Goal: Information Seeking & Learning: Learn about a topic

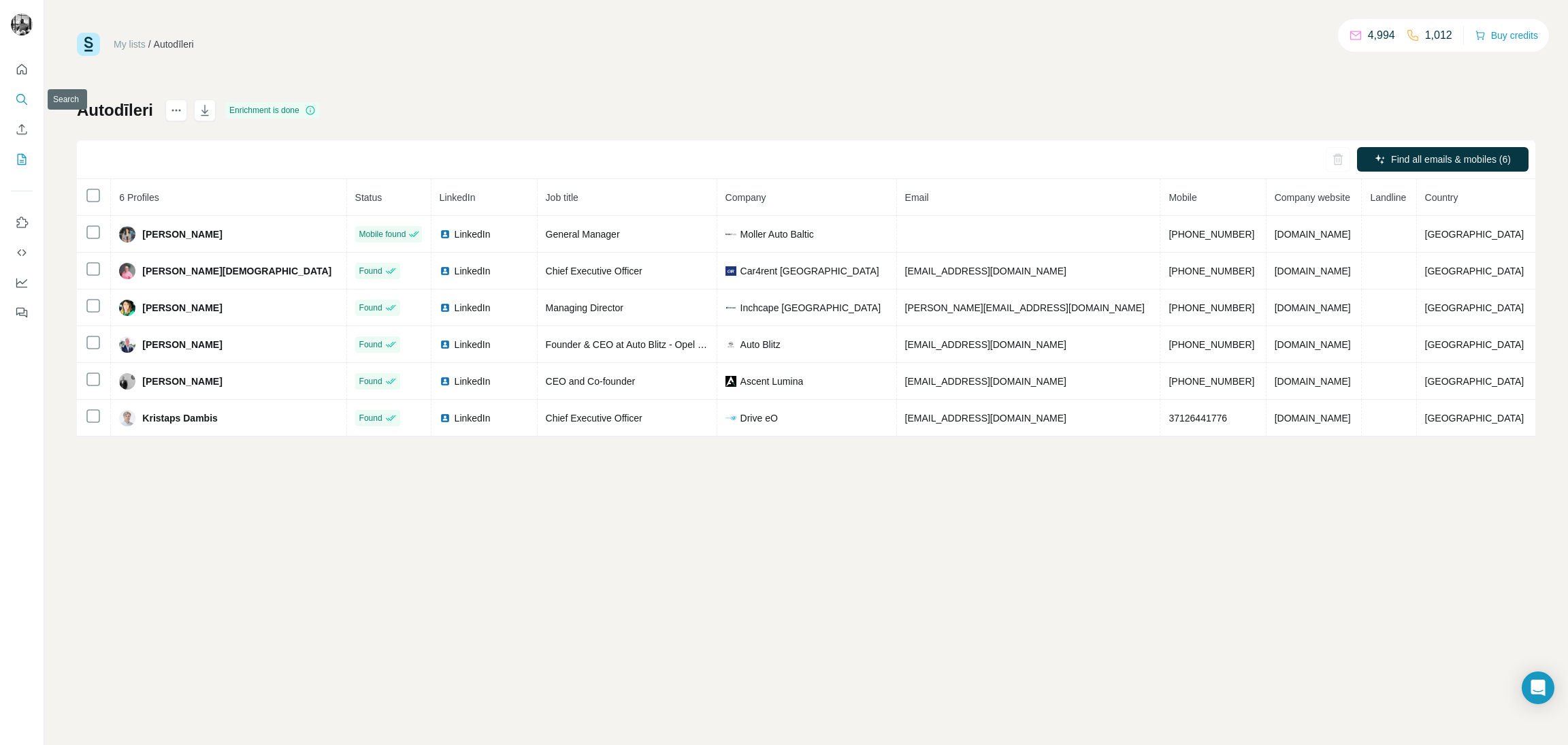
click at [21, 93] on icon "Search" at bounding box center [22, 99] width 14 height 14
click at [23, 93] on icon "Search" at bounding box center [22, 99] width 14 height 14
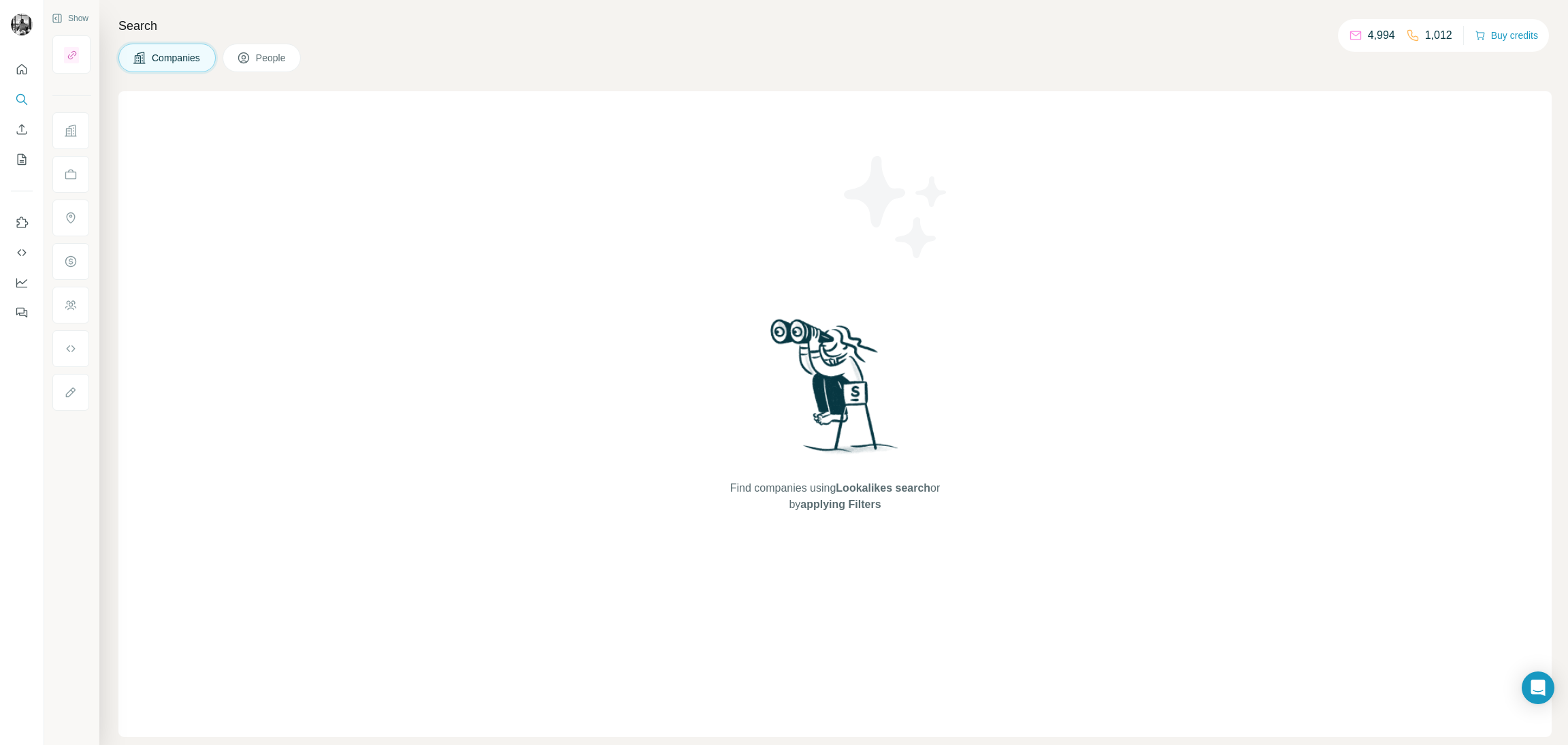
click at [268, 55] on span "People" at bounding box center [271, 58] width 31 height 14
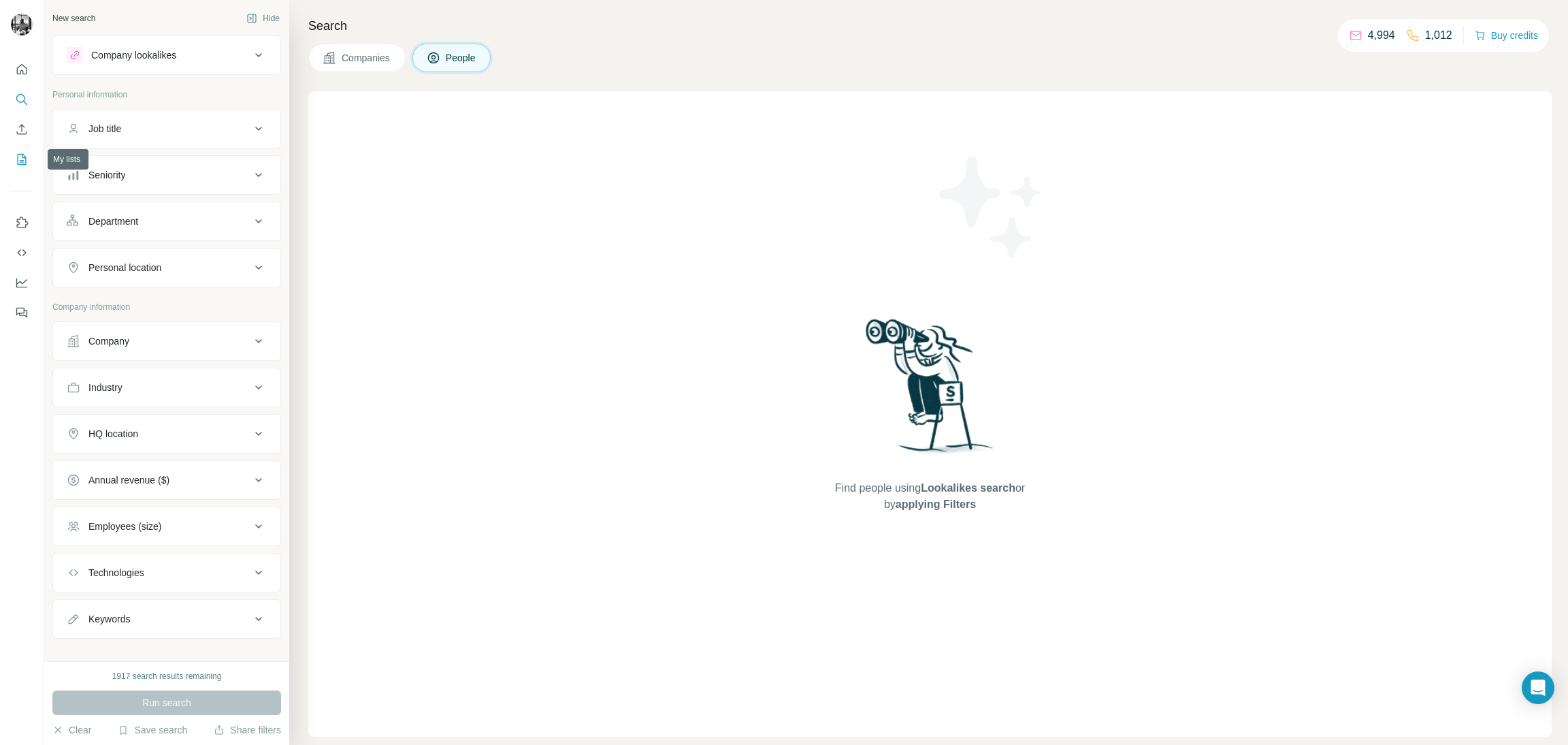
click at [21, 164] on icon "My lists" at bounding box center [22, 159] width 14 height 14
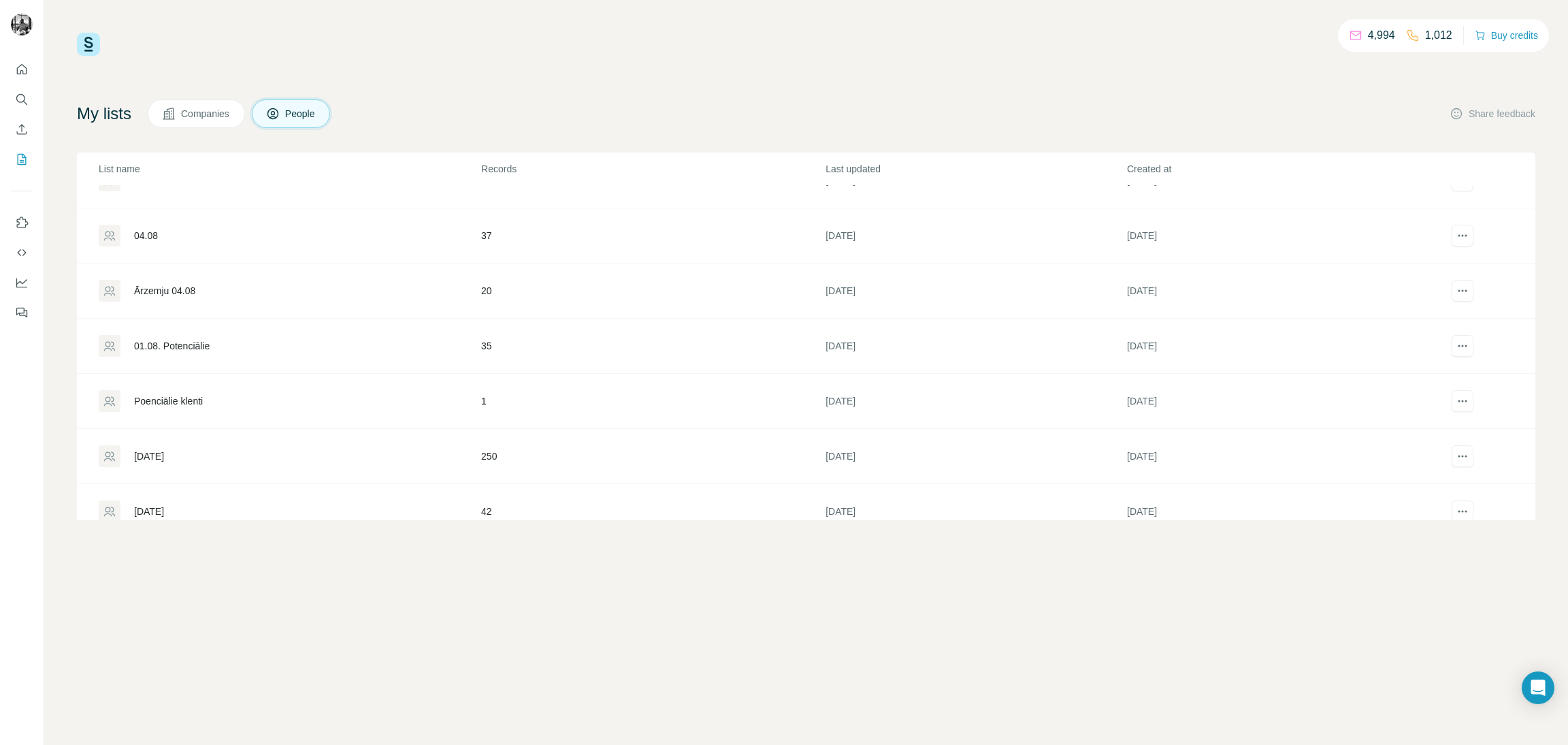
scroll to position [219, 0]
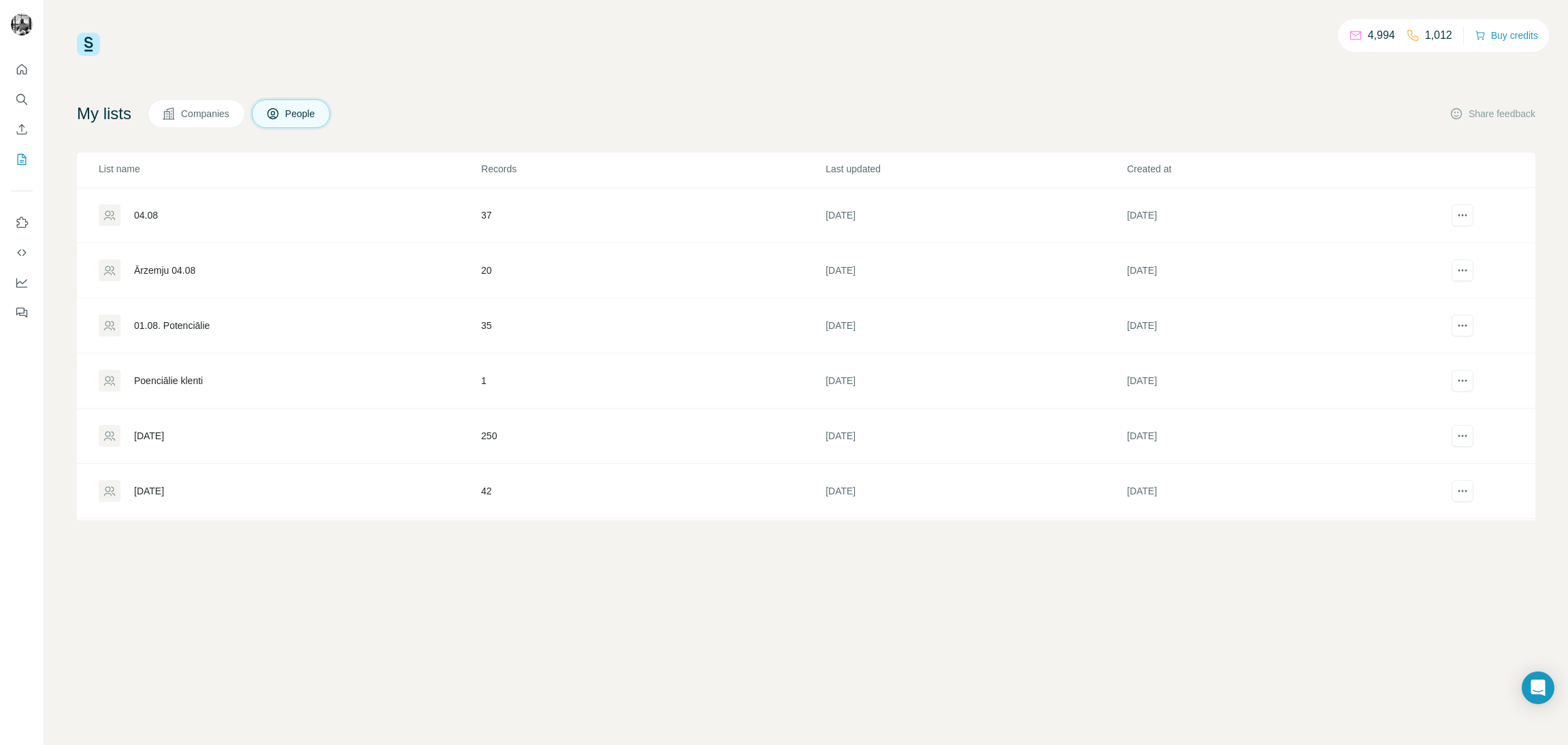
click at [164, 434] on div "[DATE]" at bounding box center [148, 436] width 30 height 14
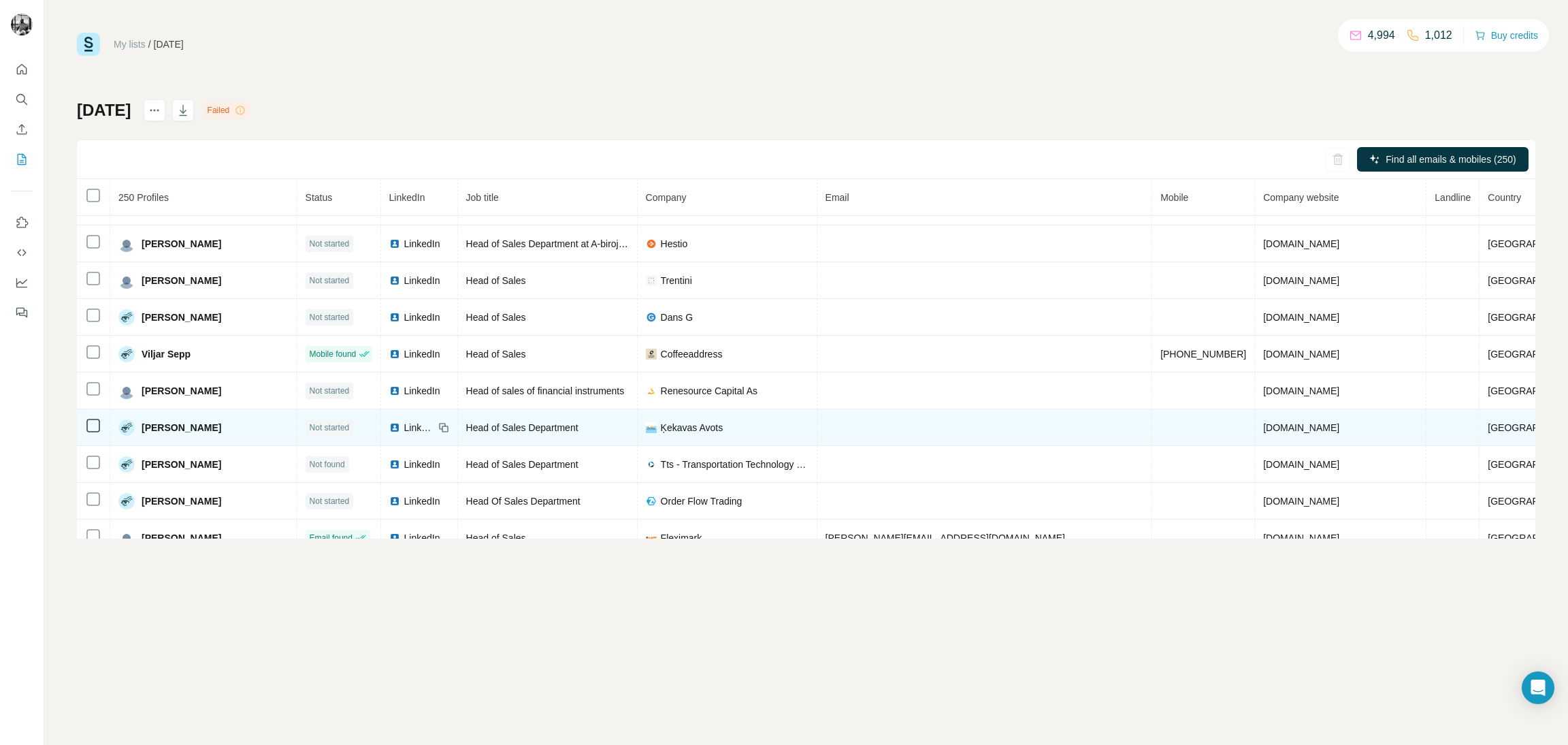
scroll to position [9005, 0]
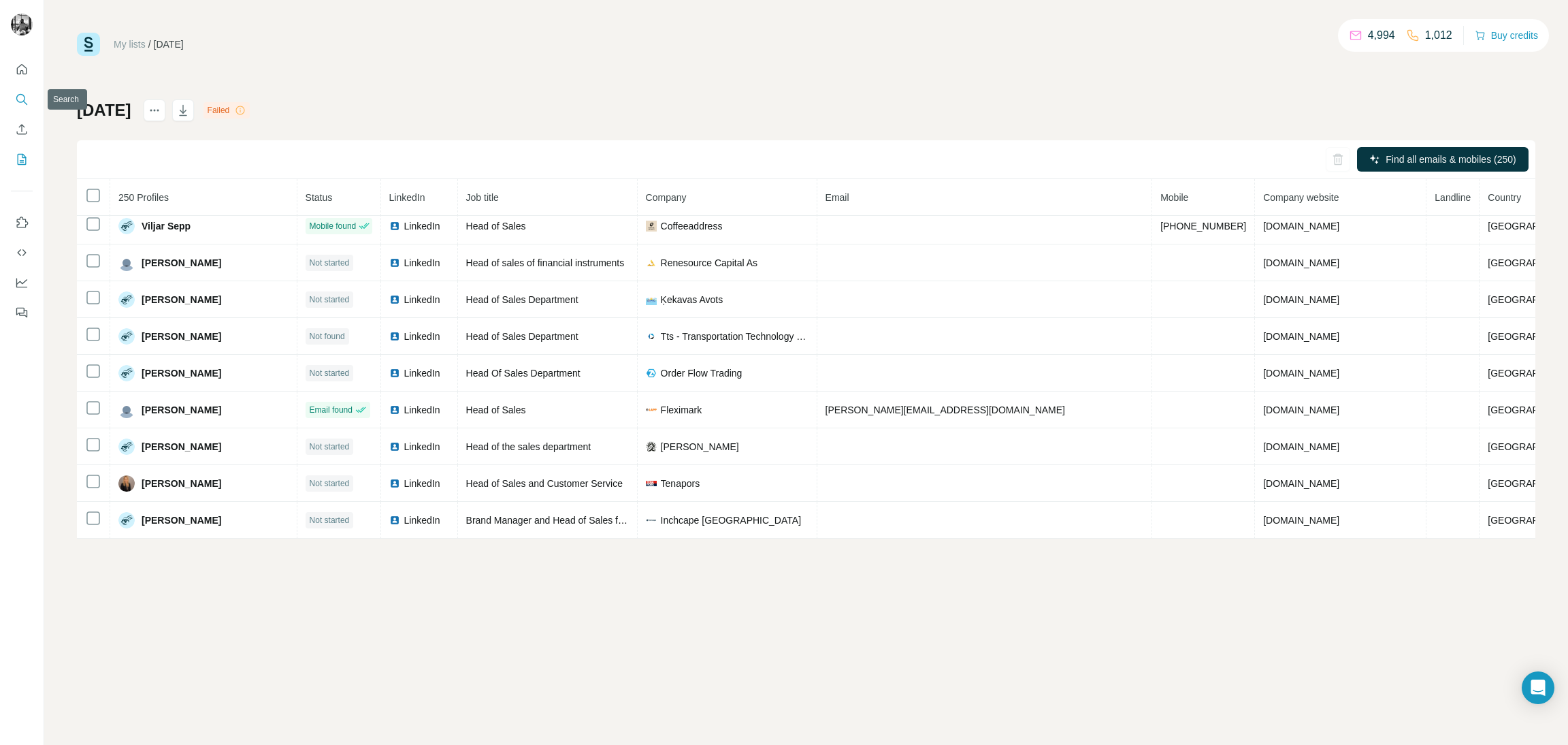
click at [20, 96] on icon "Search" at bounding box center [22, 99] width 14 height 14
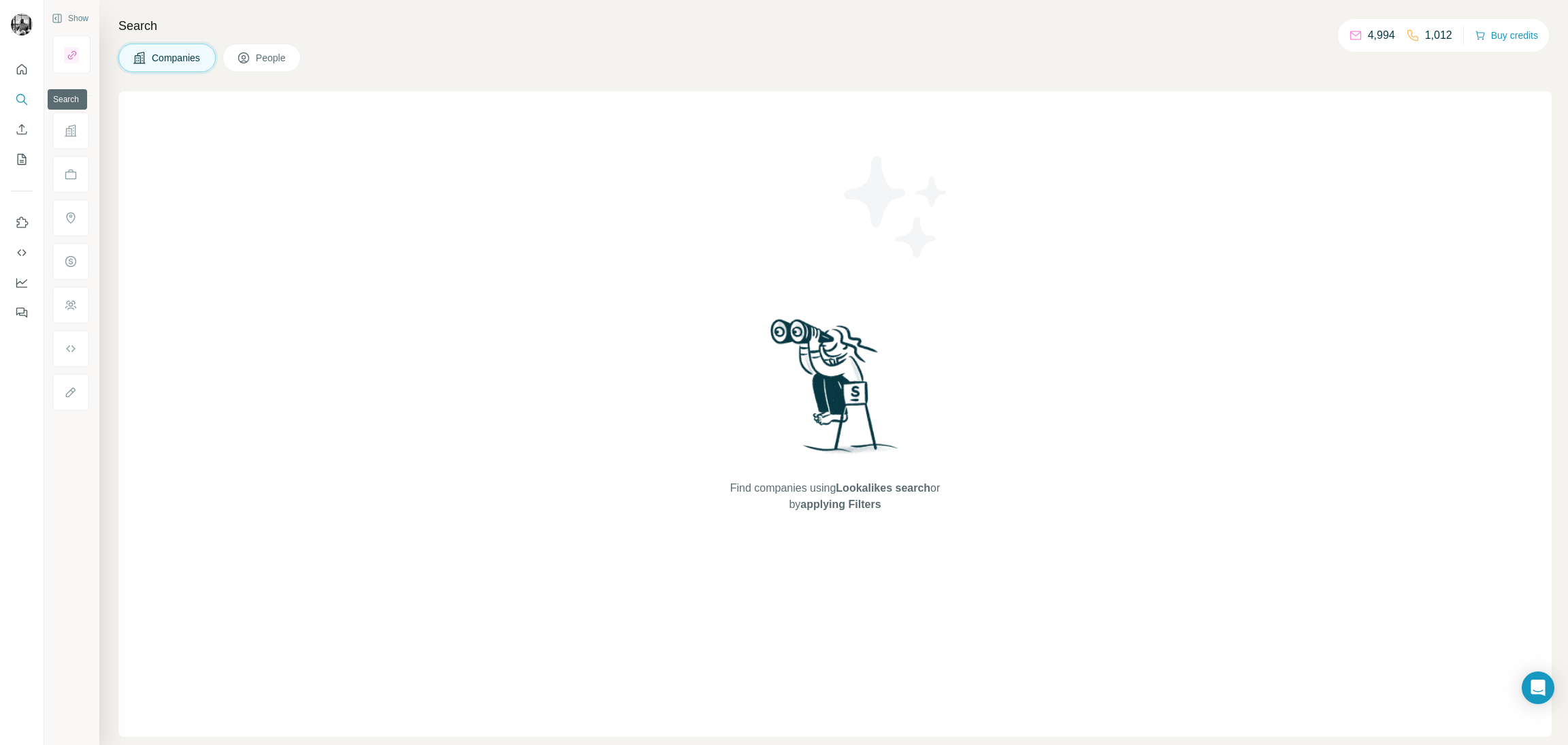
click at [21, 102] on icon "Search" at bounding box center [22, 99] width 14 height 14
click at [195, 60] on span "Companies" at bounding box center [176, 58] width 50 height 14
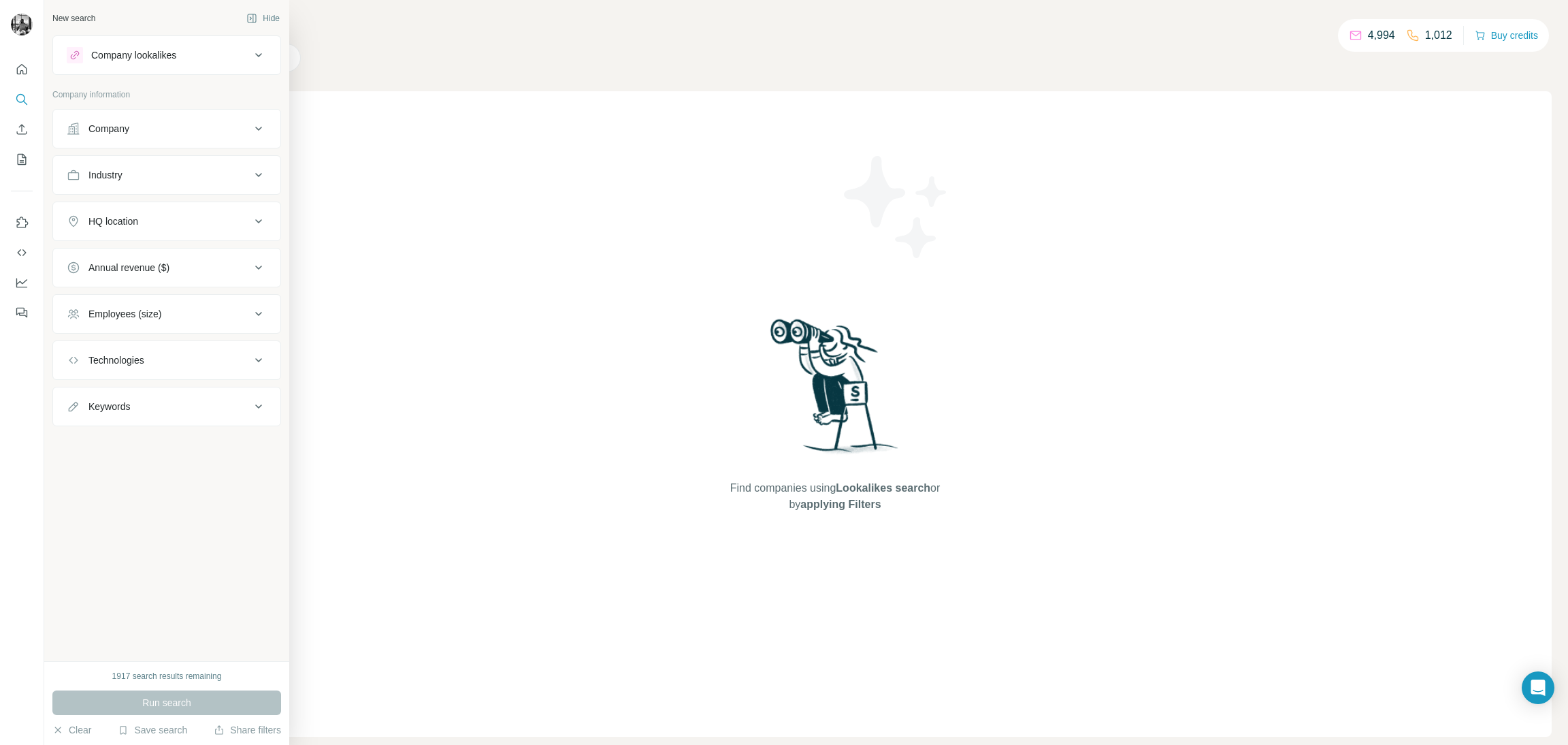
click at [257, 132] on icon at bounding box center [258, 129] width 16 height 16
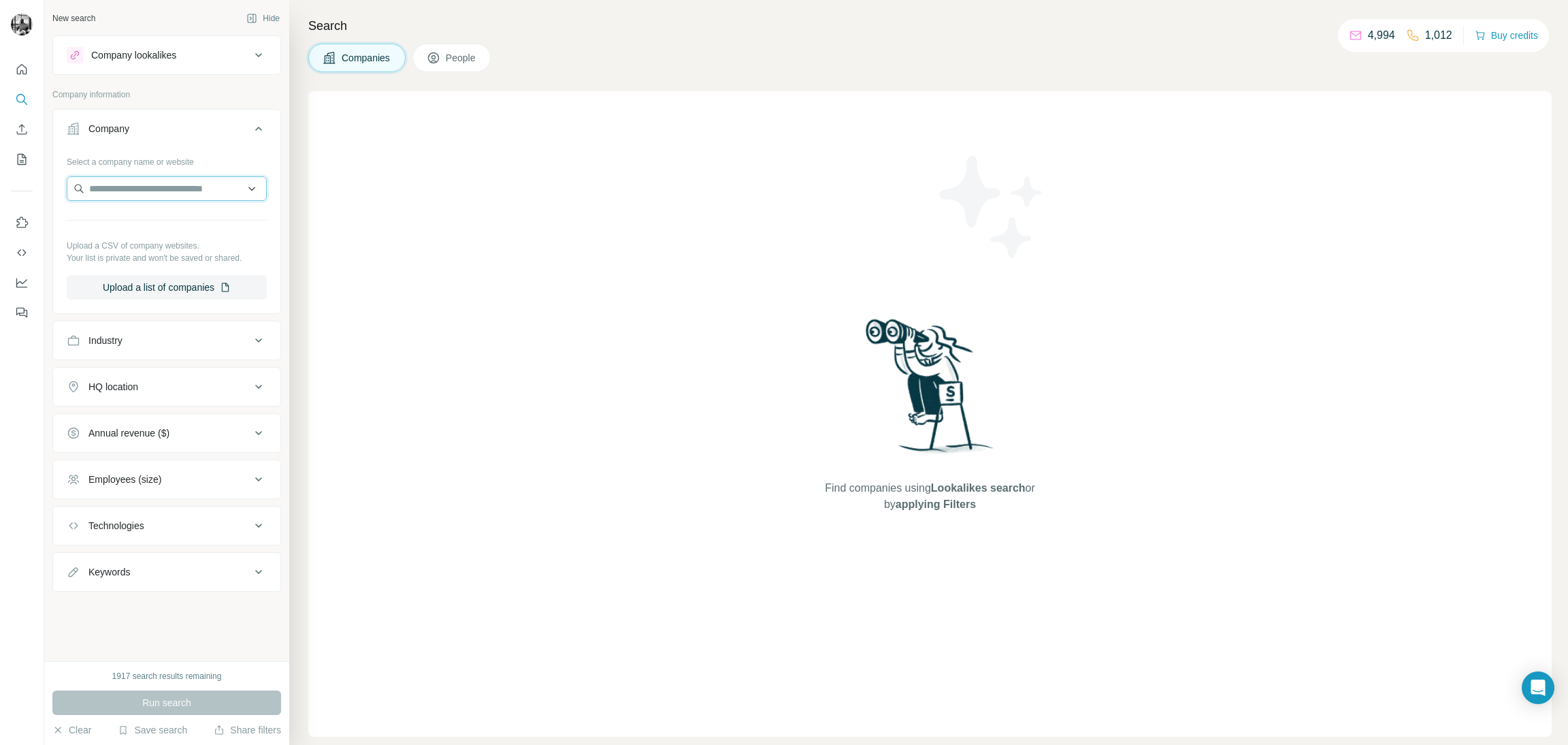
click at [245, 194] on input "text" at bounding box center [167, 189] width 200 height 24
click at [236, 86] on div "Company lookalikes Company information Company Select a company name or website…" at bounding box center [167, 313] width 229 height 556
click at [169, 340] on div "Industry" at bounding box center [158, 340] width 183 height 14
click at [174, 444] on button "HQ location" at bounding box center [166, 428] width 227 height 33
click at [455, 58] on span "People" at bounding box center [461, 58] width 31 height 14
